Goal: Task Accomplishment & Management: Manage account settings

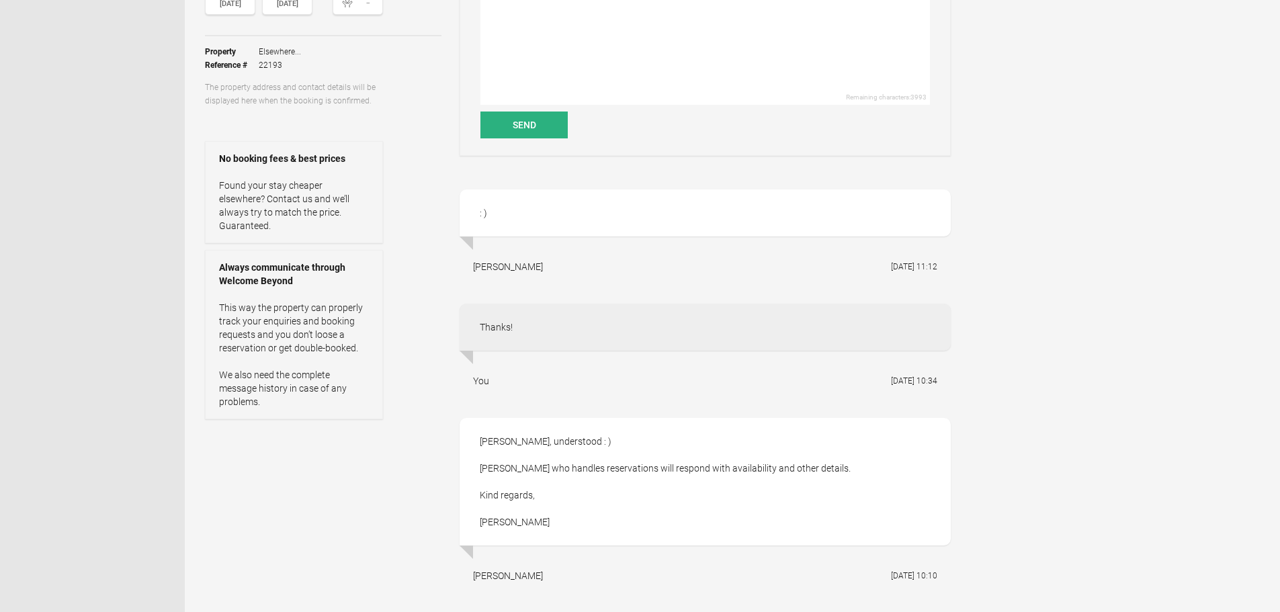
scroll to position [269, 0]
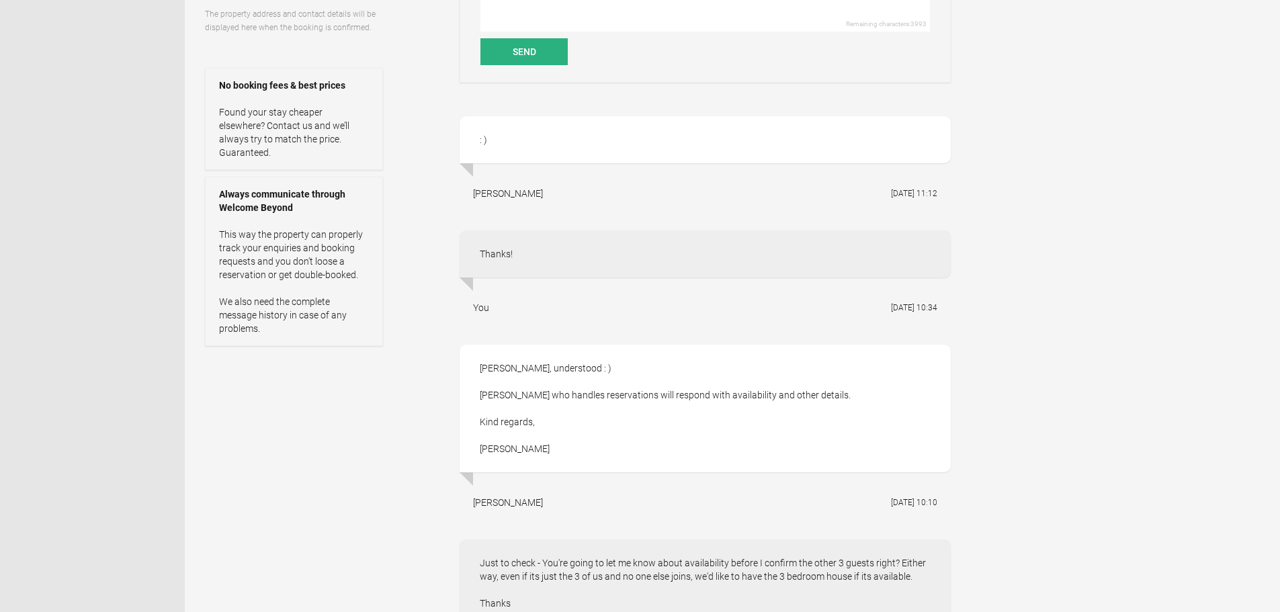
drag, startPoint x: 476, startPoint y: 193, endPoint x: 519, endPoint y: 191, distance: 42.3
click at [519, 191] on div "[PERSON_NAME] [DATE] 11:12" at bounding box center [705, 194] width 491 height 34
click at [519, 195] on div "[PERSON_NAME] [DATE] 11:12" at bounding box center [705, 194] width 491 height 34
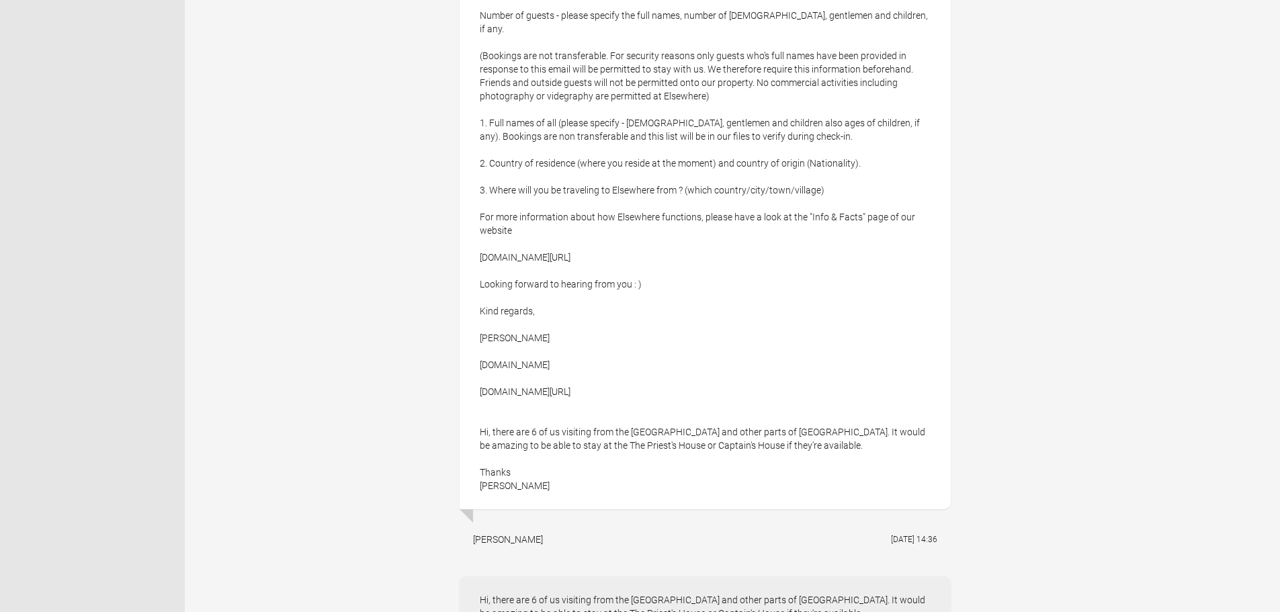
scroll to position [1814, 0]
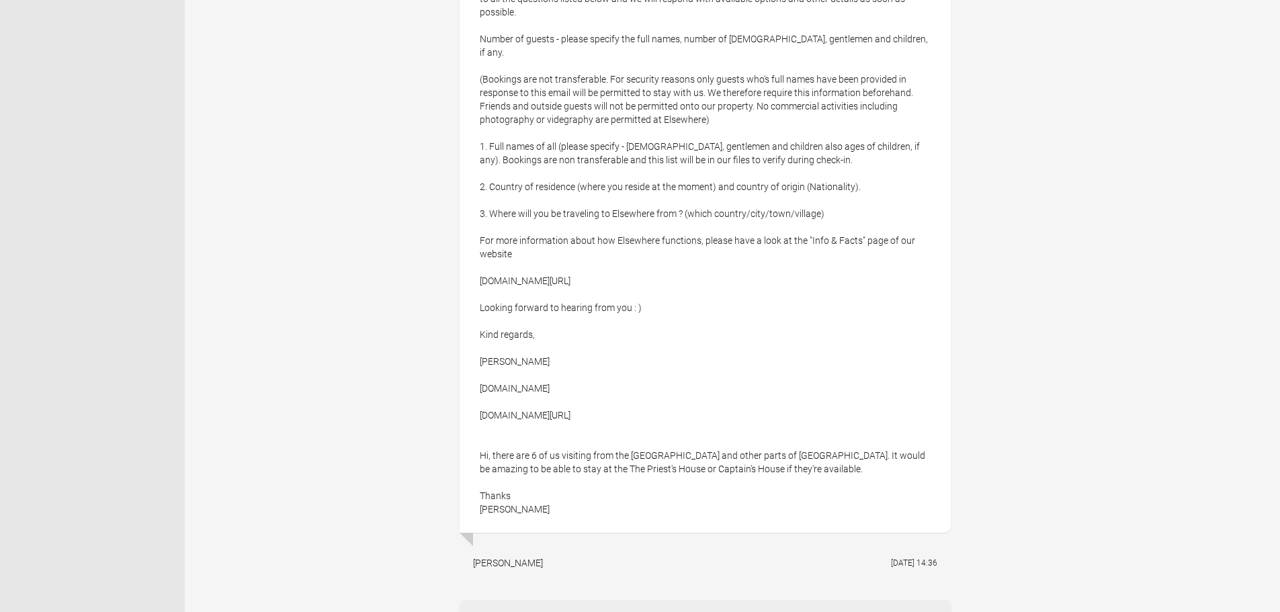
drag, startPoint x: 478, startPoint y: 320, endPoint x: 551, endPoint y: 320, distance: 72.6
click at [551, 320] on div "Hi [PERSON_NAME], Thank you for your mail, we would love to have you all stay w…" at bounding box center [705, 234] width 491 height 598
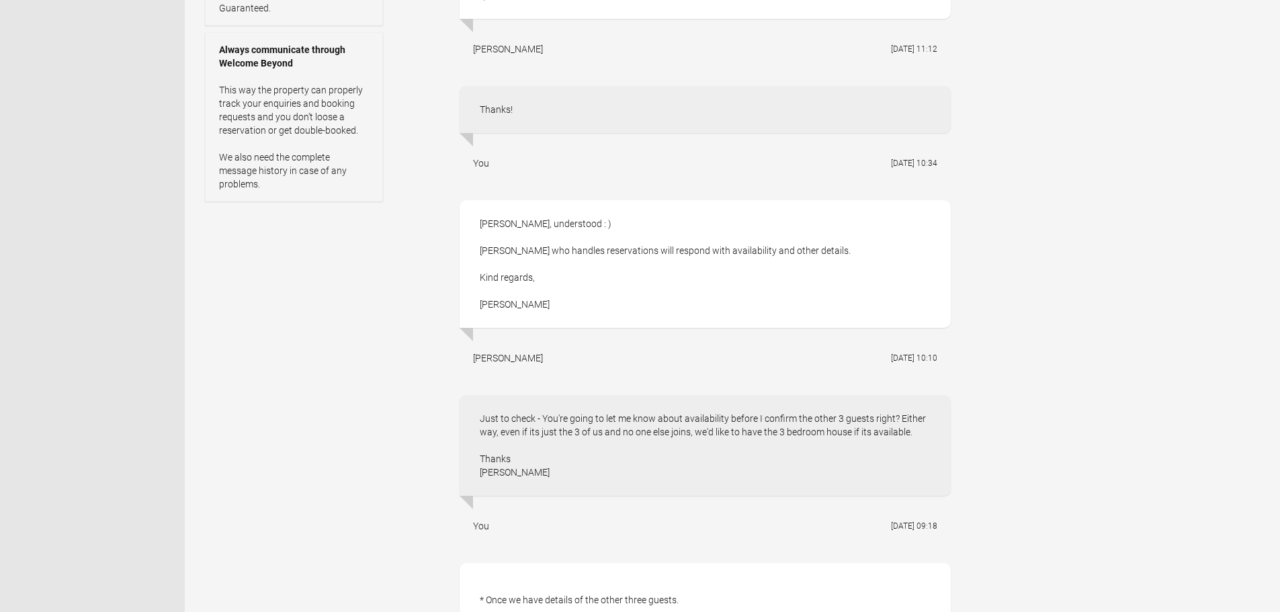
scroll to position [470, 0]
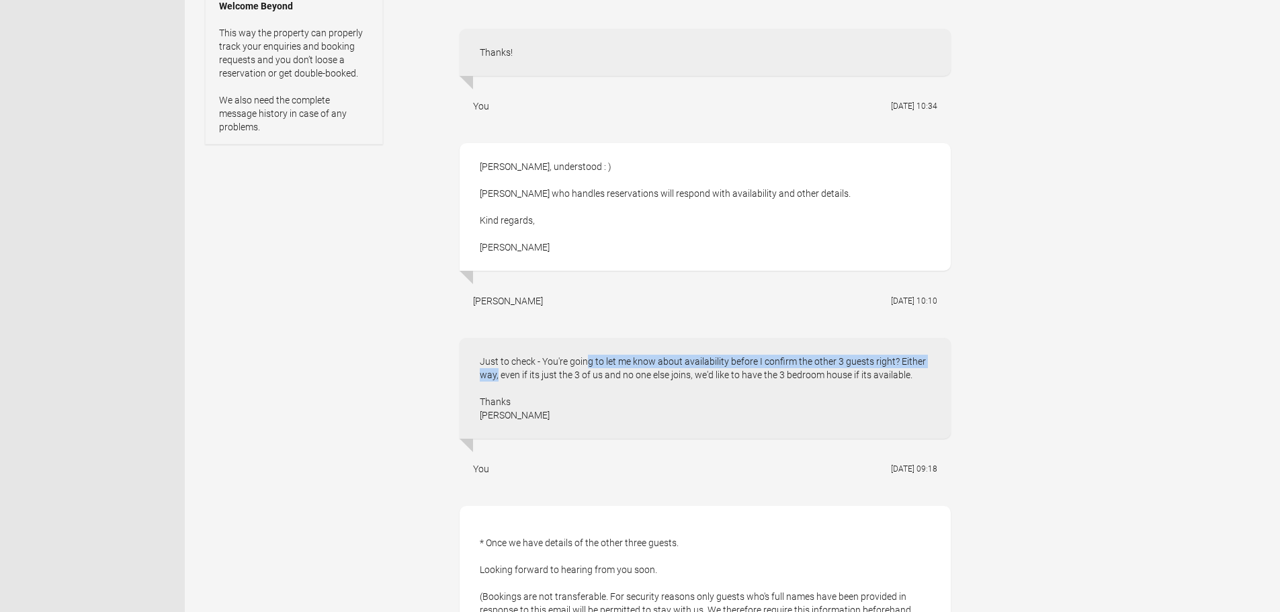
drag, startPoint x: 584, startPoint y: 363, endPoint x: 898, endPoint y: 363, distance: 313.7
click at [898, 363] on div "Just to check - You're going to let me know about availability before I confirm…" at bounding box center [705, 388] width 491 height 101
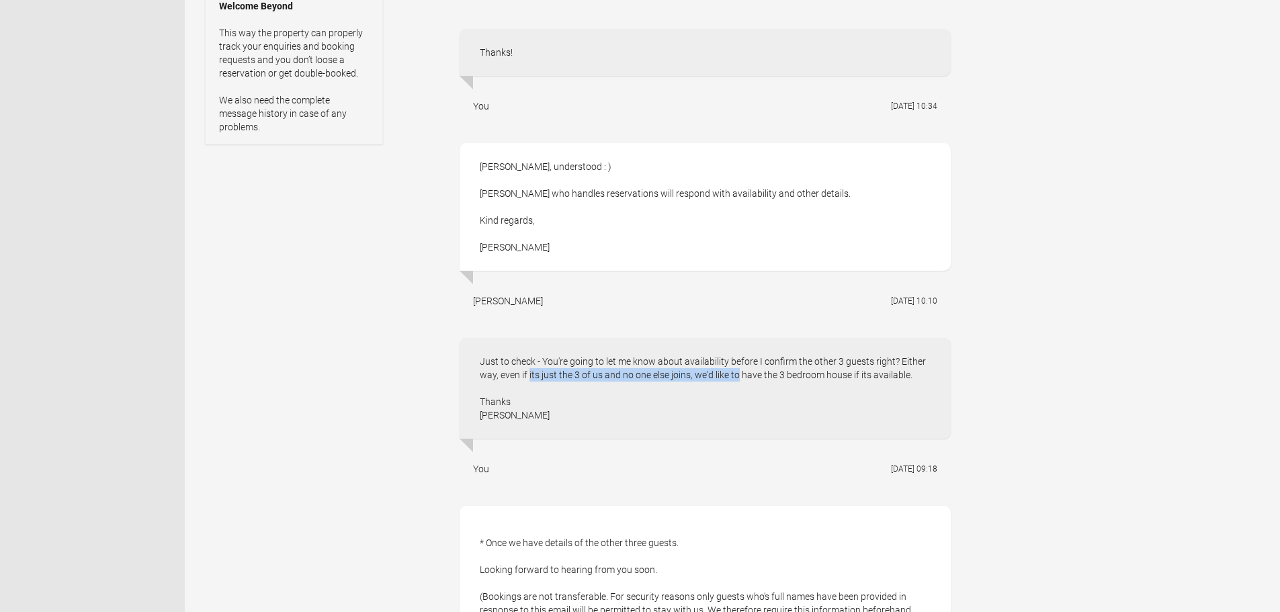
drag, startPoint x: 493, startPoint y: 374, endPoint x: 699, endPoint y: 381, distance: 205.7
click at [699, 381] on div "Just to check - You're going to let me know about availability before I confirm…" at bounding box center [705, 388] width 491 height 101
click at [700, 381] on div "Just to check - You're going to let me know about availability before I confirm…" at bounding box center [705, 388] width 491 height 101
click at [699, 381] on div "Just to check - You're going to let me know about availability before I confirm…" at bounding box center [705, 388] width 491 height 101
drag, startPoint x: 759, startPoint y: 378, endPoint x: 786, endPoint y: 379, distance: 27.6
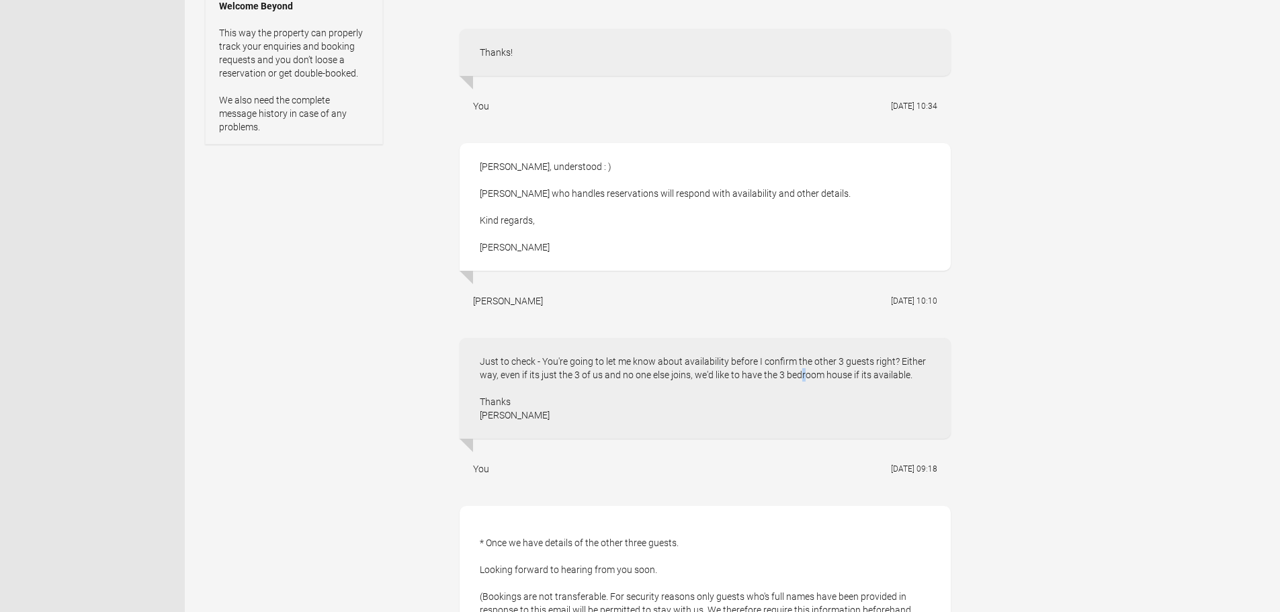
click at [767, 379] on div "Just to check - You're going to let me know about availability before I confirm…" at bounding box center [705, 388] width 491 height 101
click at [872, 378] on div "Just to check - You're going to let me know about availability before I confirm…" at bounding box center [705, 388] width 491 height 101
drag, startPoint x: 922, startPoint y: 378, endPoint x: 408, endPoint y: 363, distance: 513.5
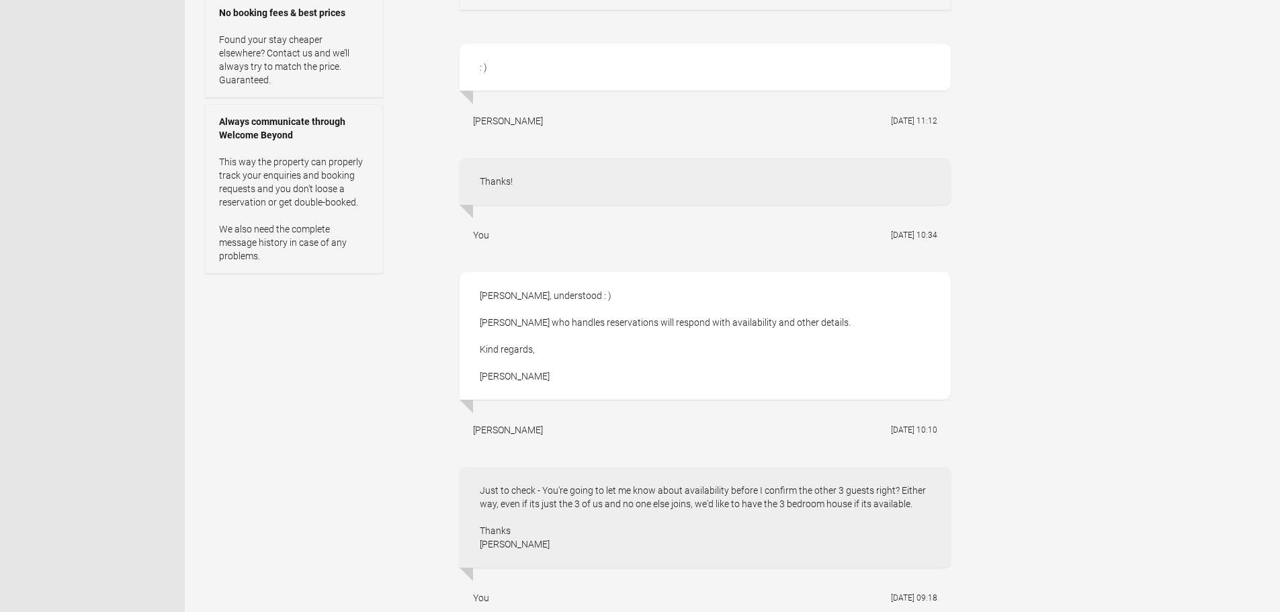
scroll to position [336, 0]
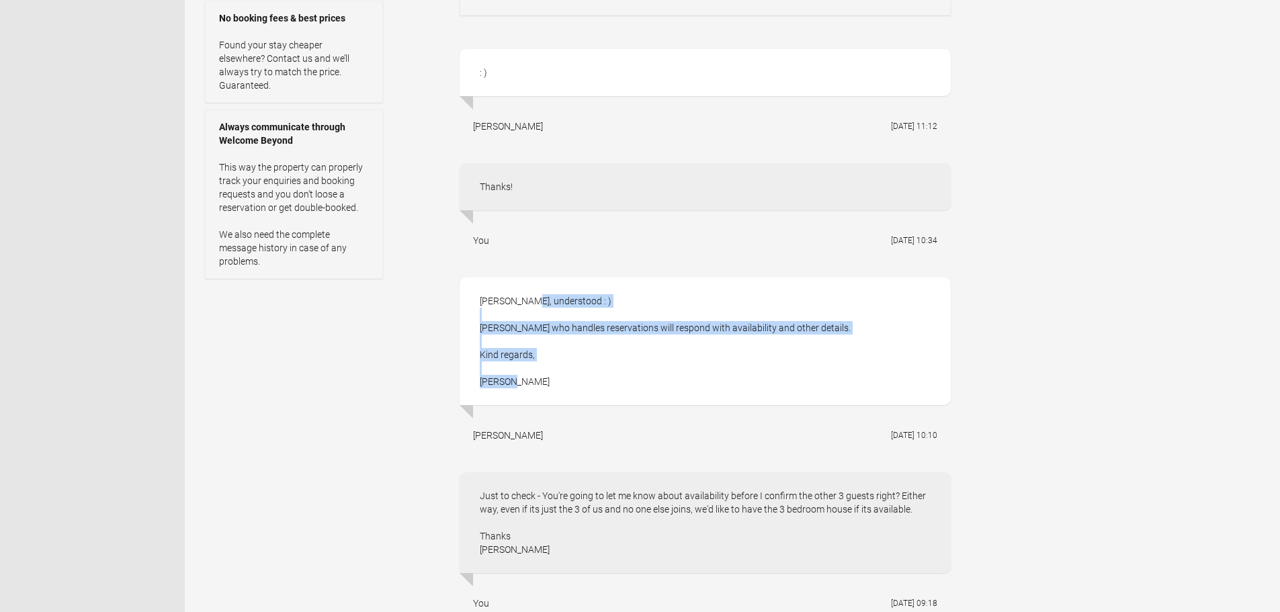
drag, startPoint x: 515, startPoint y: 363, endPoint x: 474, endPoint y: 301, distance: 73.8
click at [474, 301] on div "[PERSON_NAME], understood : ) [PERSON_NAME] who handles reservations will respo…" at bounding box center [705, 341] width 491 height 128
click at [474, 300] on div "[PERSON_NAME], understood : ) [PERSON_NAME] who handles reservations will respo…" at bounding box center [705, 341] width 491 height 128
drag, startPoint x: 474, startPoint y: 300, endPoint x: 530, endPoint y: 325, distance: 61.7
click at [529, 325] on div "[PERSON_NAME], understood : ) [PERSON_NAME] who handles reservations will respo…" at bounding box center [705, 341] width 491 height 128
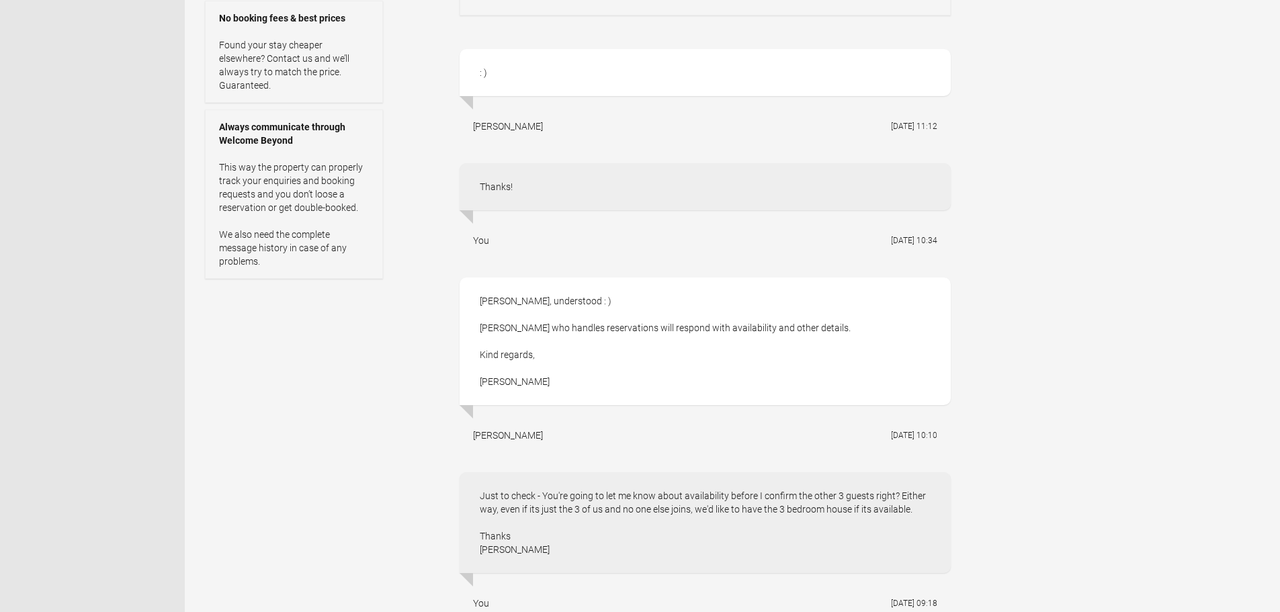
click at [555, 327] on div "[PERSON_NAME], understood : ) [PERSON_NAME] who handles reservations will respo…" at bounding box center [705, 341] width 491 height 128
drag, startPoint x: 534, startPoint y: 329, endPoint x: 752, endPoint y: 337, distance: 217.8
click at [740, 337] on div "[PERSON_NAME], understood : ) [PERSON_NAME] who handles reservations will respo…" at bounding box center [705, 341] width 491 height 128
click at [752, 337] on div "[PERSON_NAME], understood : ) [PERSON_NAME] who handles reservations will respo…" at bounding box center [705, 341] width 491 height 128
drag, startPoint x: 614, startPoint y: 331, endPoint x: 848, endPoint y: 331, distance: 233.8
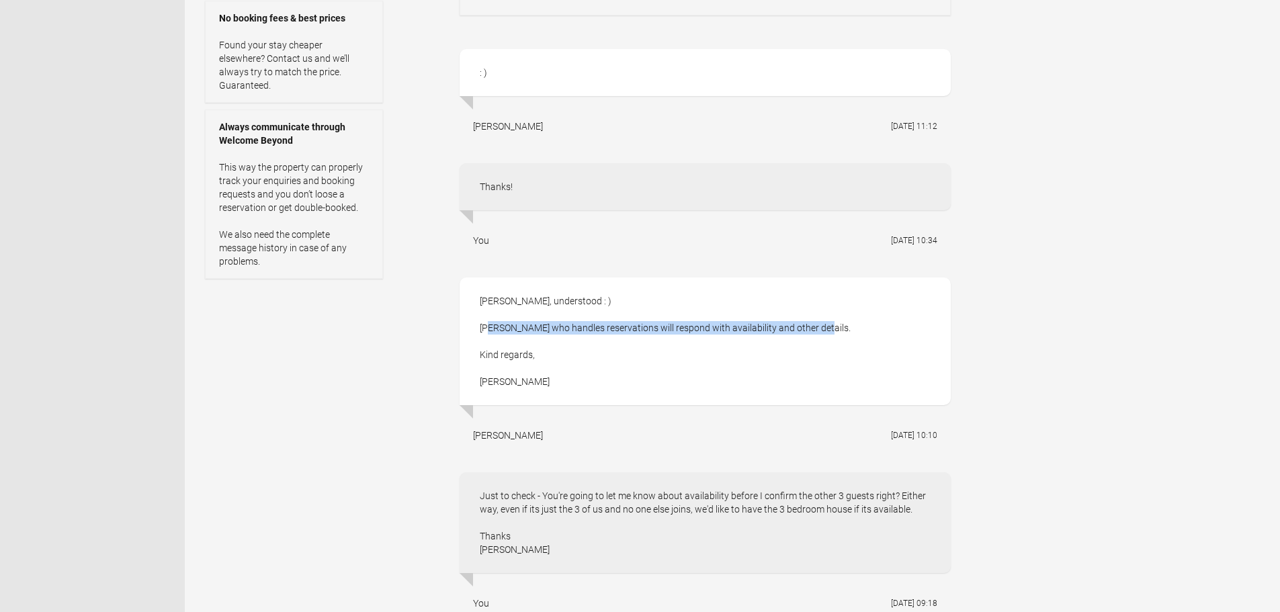
click at [848, 331] on div "[PERSON_NAME], understood : ) [PERSON_NAME] who handles reservations will respo…" at bounding box center [705, 341] width 491 height 128
click at [849, 331] on div "[PERSON_NAME], understood : ) [PERSON_NAME] who handles reservations will respo…" at bounding box center [705, 341] width 491 height 128
click at [552, 357] on div "[PERSON_NAME], understood : ) [PERSON_NAME] who handles reservations will respo…" at bounding box center [705, 341] width 491 height 128
drag, startPoint x: 482, startPoint y: 191, endPoint x: 554, endPoint y: 193, distance: 72.6
click at [555, 193] on div "Thanks!" at bounding box center [705, 186] width 491 height 47
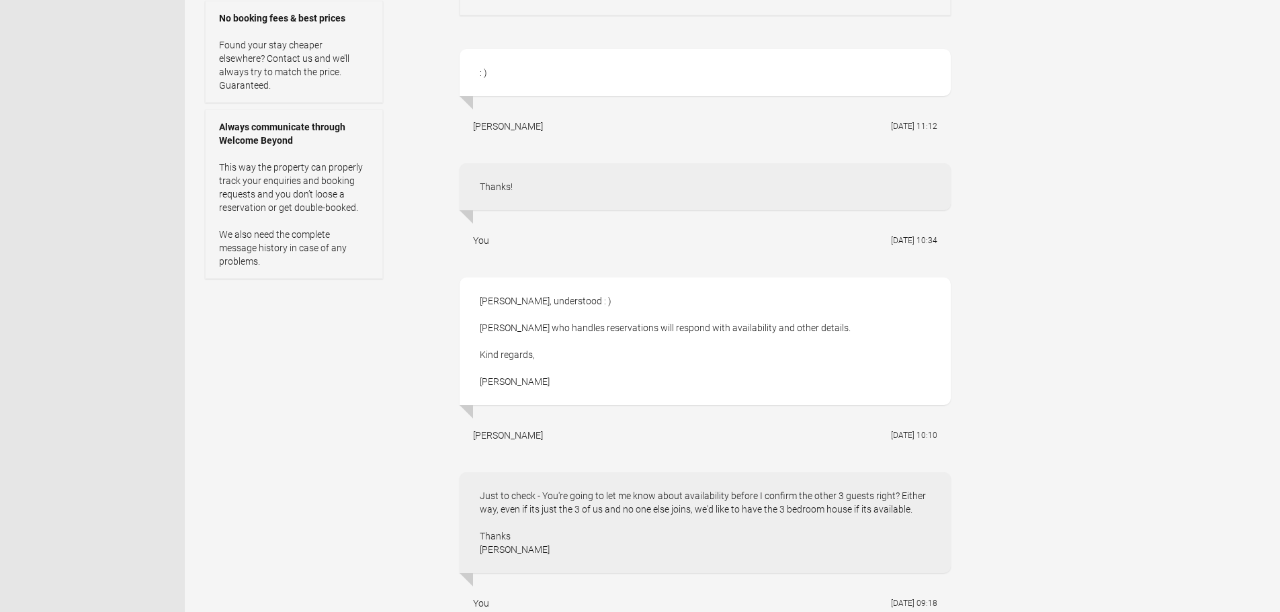
click at [554, 193] on div "Thanks!" at bounding box center [705, 186] width 491 height 47
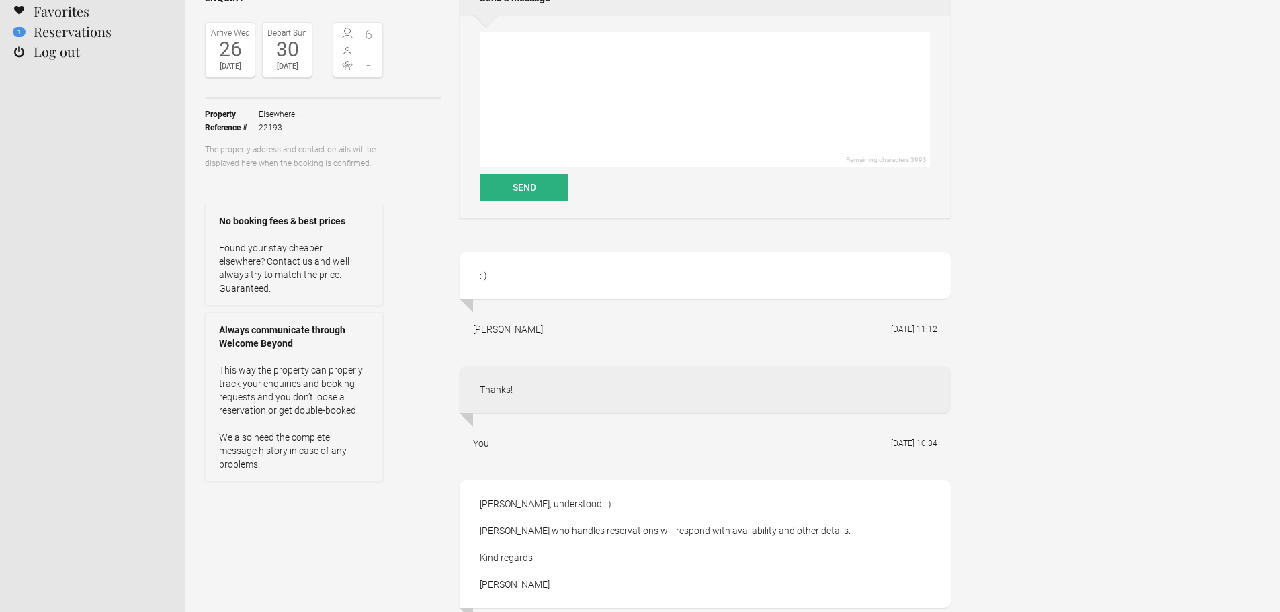
scroll to position [134, 0]
drag, startPoint x: 226, startPoint y: 316, endPoint x: 337, endPoint y: 320, distance: 111.6
click at [337, 322] on strong "Always communicate through Welcome Beyond" at bounding box center [294, 335] width 150 height 27
click at [342, 322] on strong "Always communicate through Welcome Beyond" at bounding box center [294, 335] width 150 height 27
click at [275, 331] on strong "Always communicate through Welcome Beyond" at bounding box center [294, 335] width 150 height 27
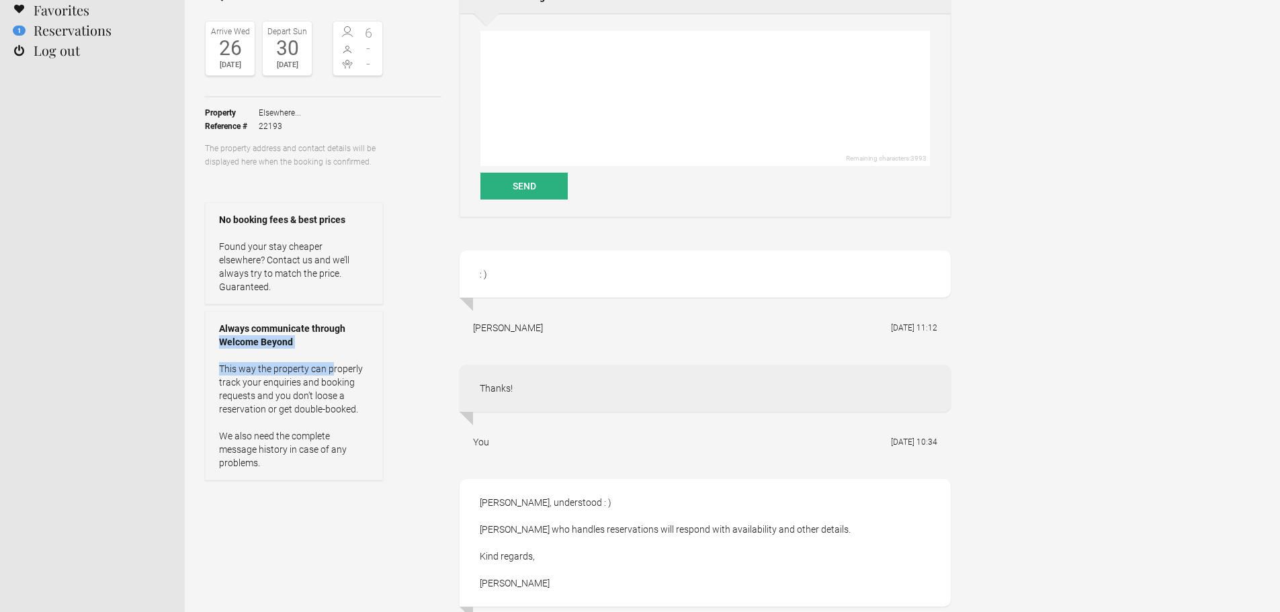
drag, startPoint x: 217, startPoint y: 333, endPoint x: 331, endPoint y: 335, distance: 114.2
click at [331, 335] on div "Always communicate through Welcome Beyond This way the property can properly tr…" at bounding box center [294, 395] width 178 height 169
click at [296, 342] on div "Always communicate through Welcome Beyond This way the property can properly tr…" at bounding box center [294, 395] width 178 height 169
drag, startPoint x: 240, startPoint y: 357, endPoint x: 350, endPoint y: 400, distance: 118.0
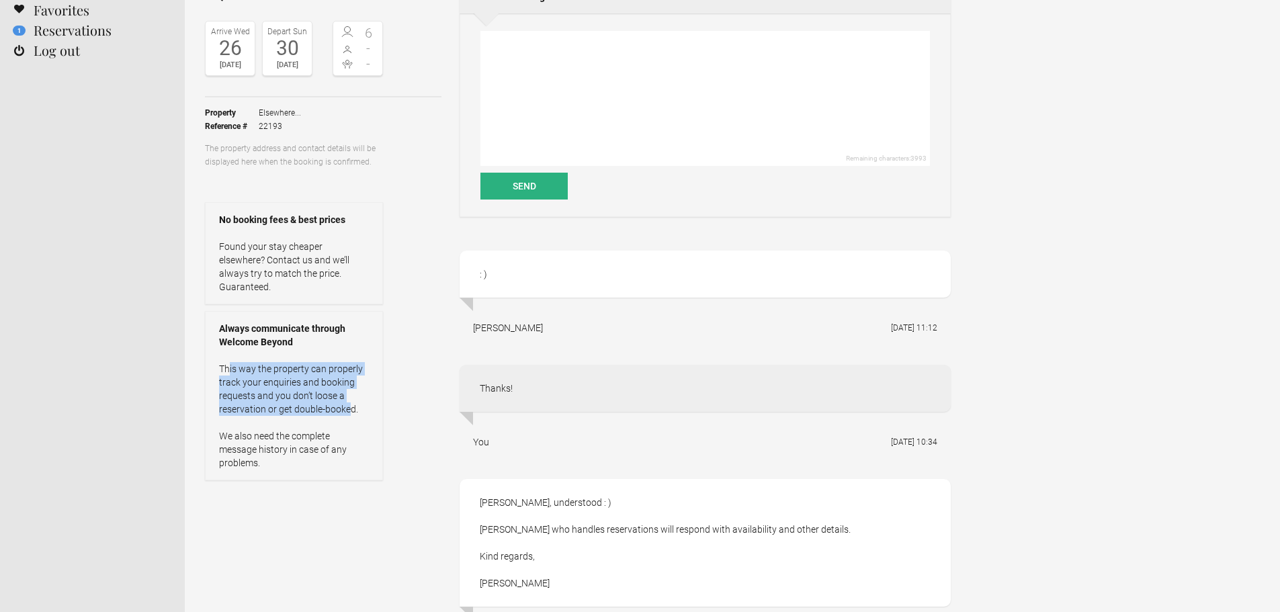
click at [350, 400] on p "This way the property can properly track your enquiries and booking requests an…" at bounding box center [294, 415] width 150 height 107
click at [350, 399] on p "This way the property can properly track your enquiries and booking requests an…" at bounding box center [294, 415] width 150 height 107
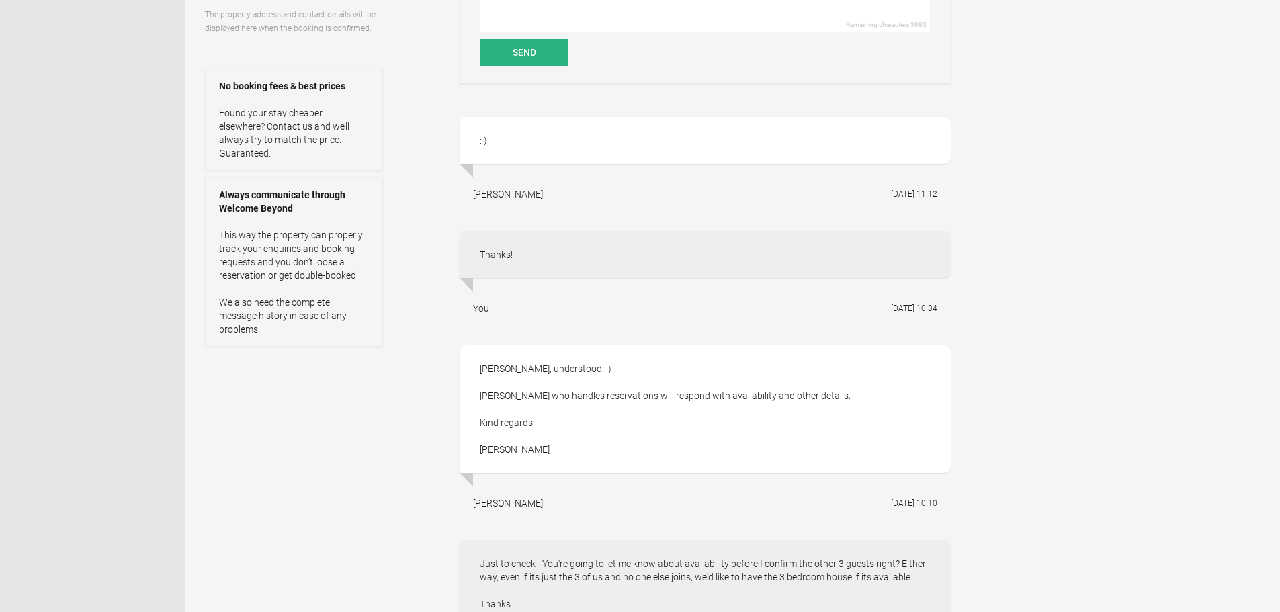
scroll to position [269, 0]
drag, startPoint x: 322, startPoint y: 296, endPoint x: 351, endPoint y: 315, distance: 34.8
click at [351, 315] on p "This way the property can properly track your enquiries and booking requests an…" at bounding box center [294, 281] width 150 height 107
click at [351, 316] on p "This way the property can properly track your enquiries and booking requests an…" at bounding box center [294, 281] width 150 height 107
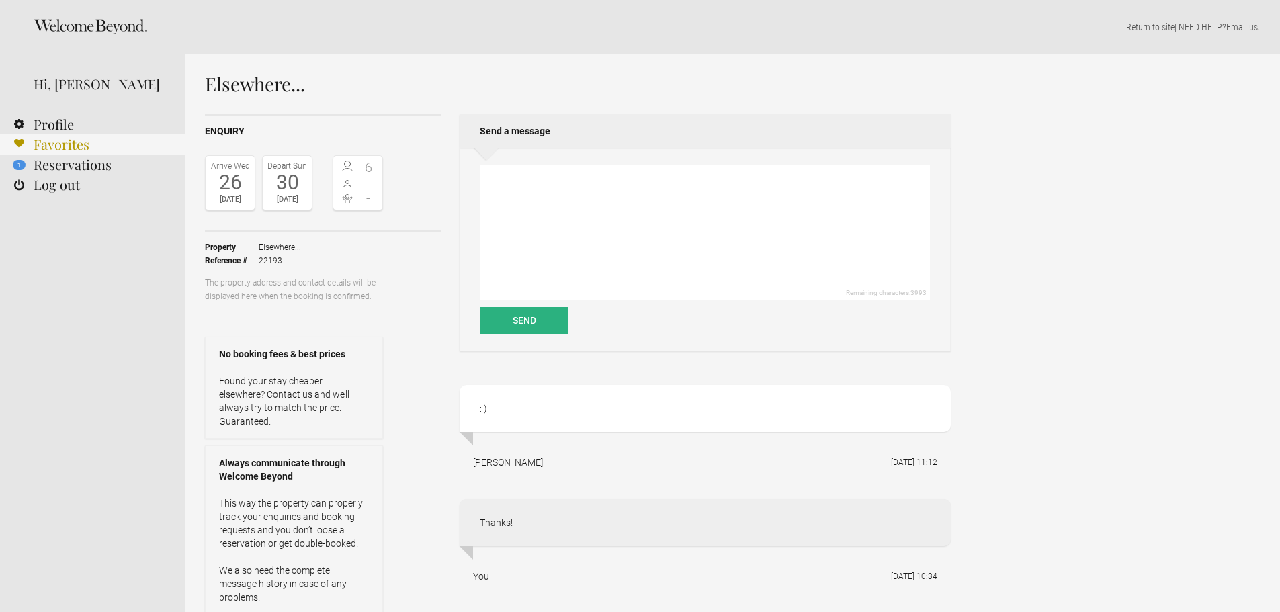
click at [85, 146] on link "Favorites" at bounding box center [92, 144] width 185 height 20
